Goal: Check status: Check status

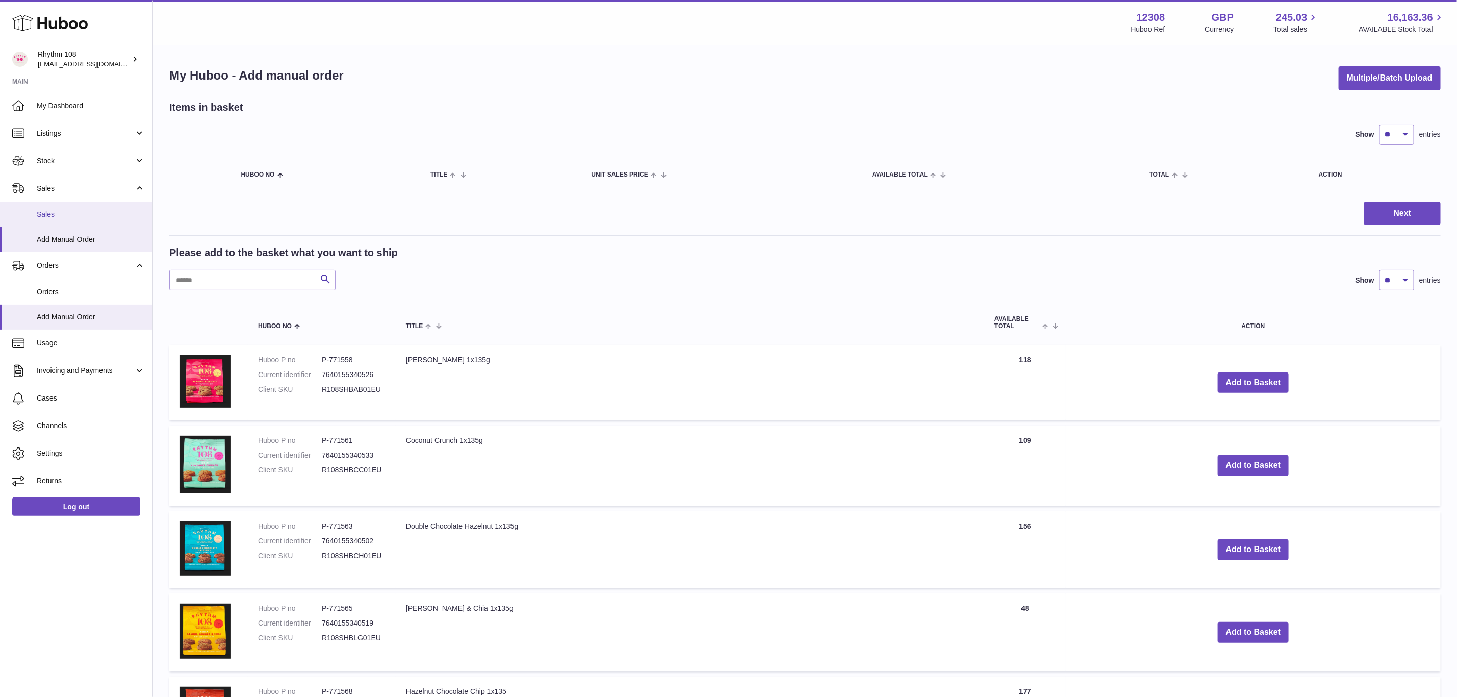
click at [66, 216] on span "Sales" at bounding box center [91, 215] width 108 height 10
click at [68, 213] on span "Sales" at bounding box center [91, 215] width 108 height 10
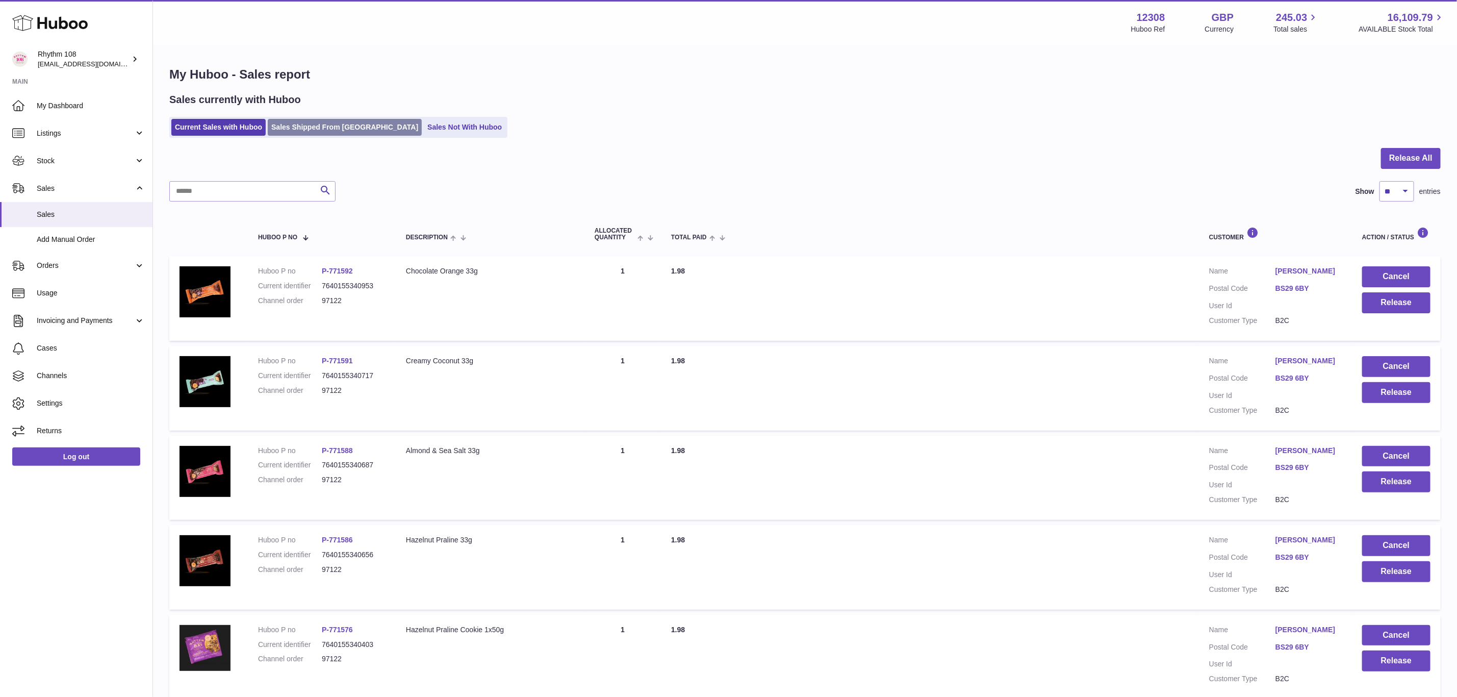
click at [293, 132] on link "Sales Shipped From [GEOGRAPHIC_DATA]" at bounding box center [345, 127] width 154 height 17
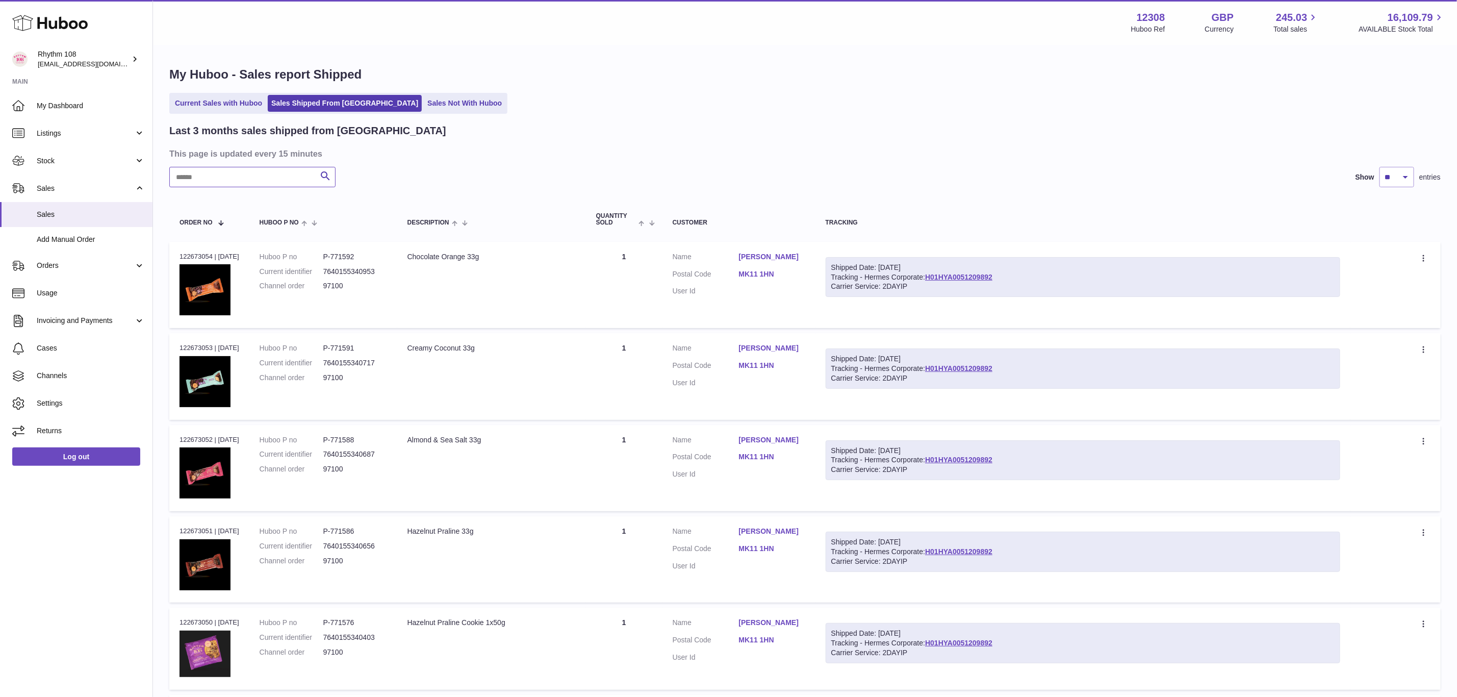
click at [225, 179] on input "text" at bounding box center [252, 177] width 166 height 20
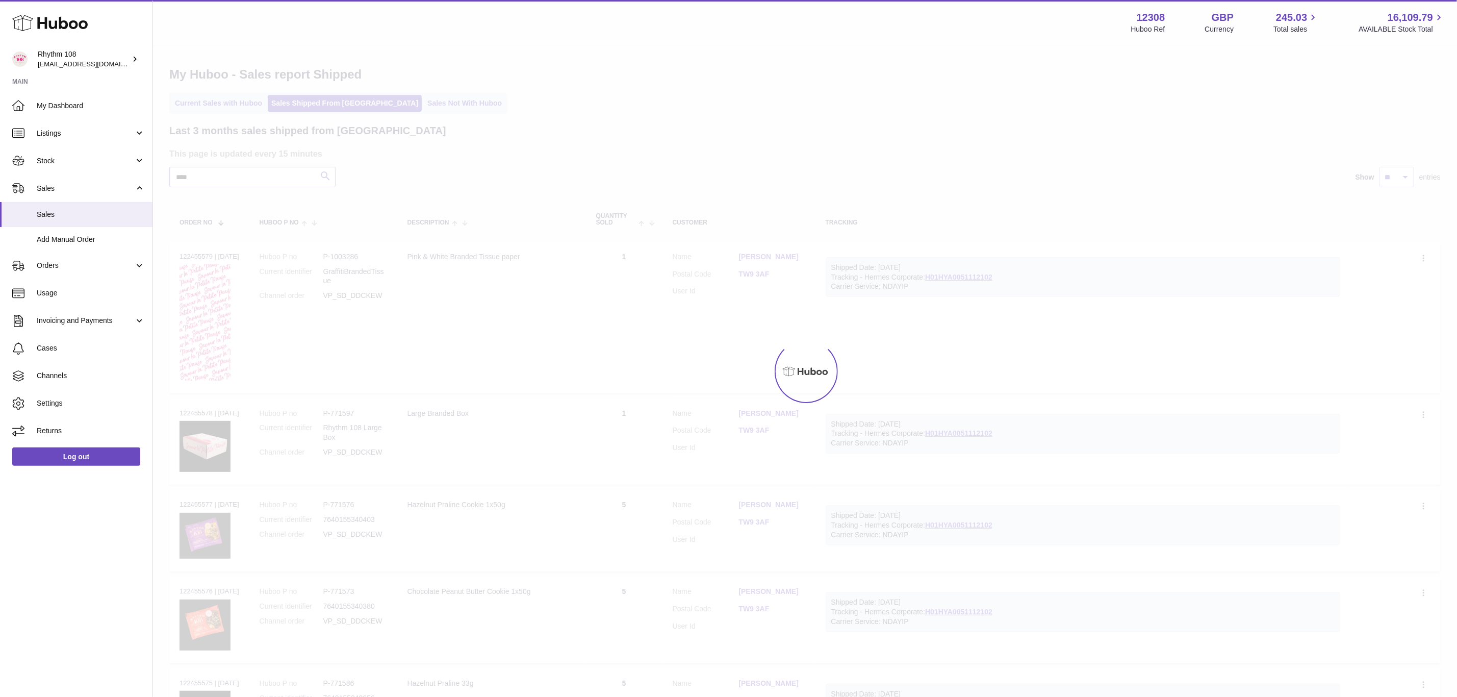
type input "****"
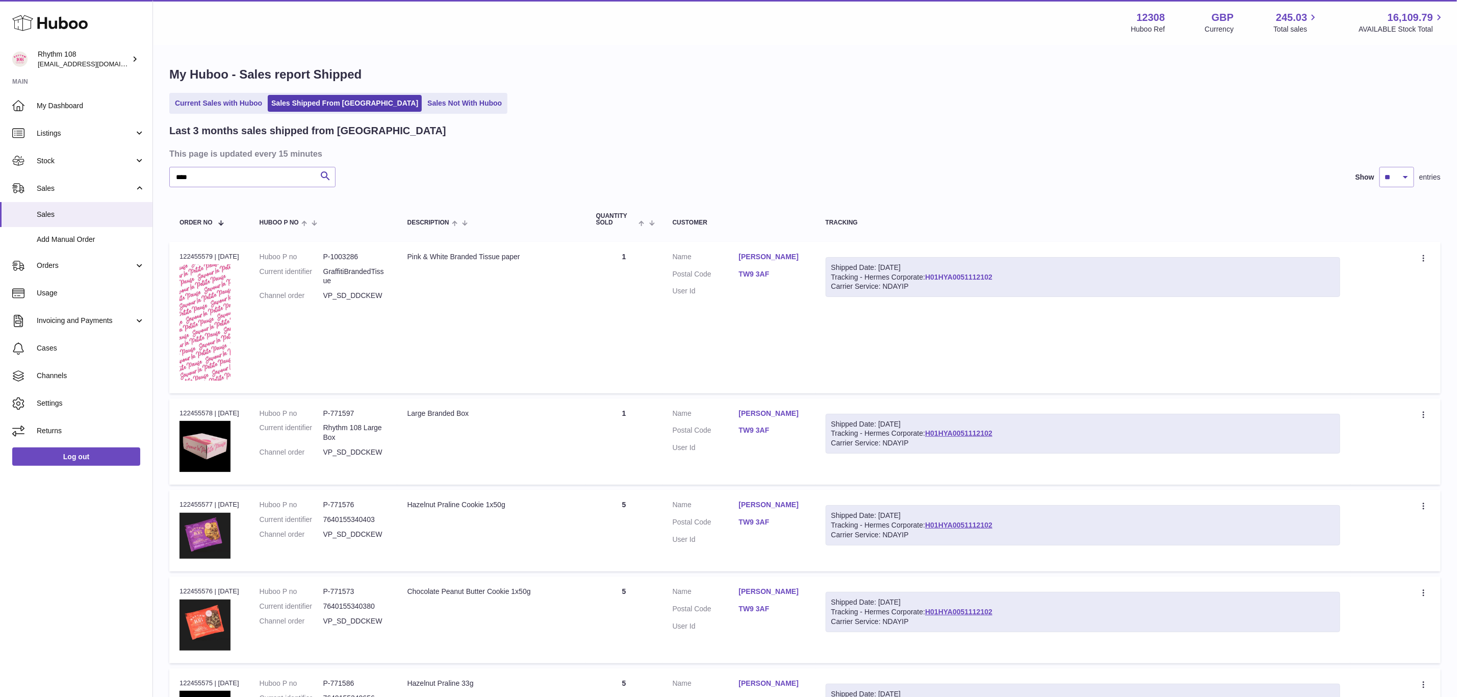
click at [956, 274] on link "H01HYA0051112102" at bounding box center [958, 277] width 67 height 8
